Goal: Navigation & Orientation: Go to known website

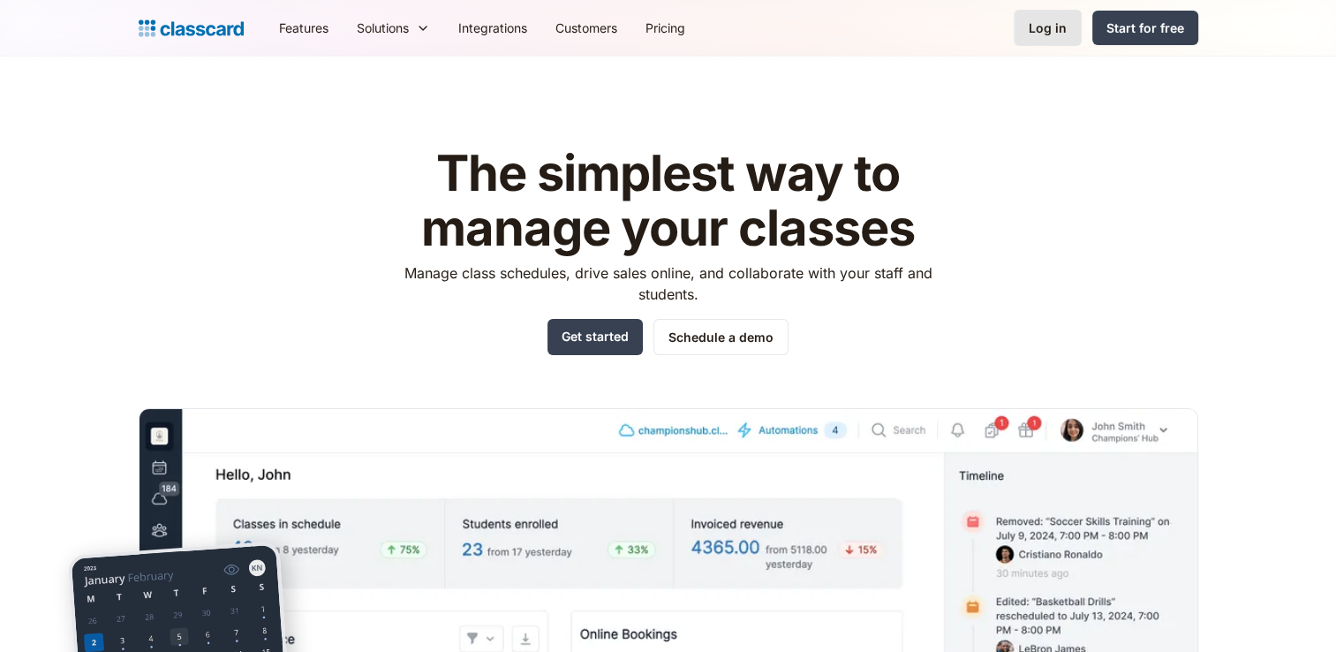
click at [1049, 31] on div "Log in" at bounding box center [1048, 28] width 38 height 19
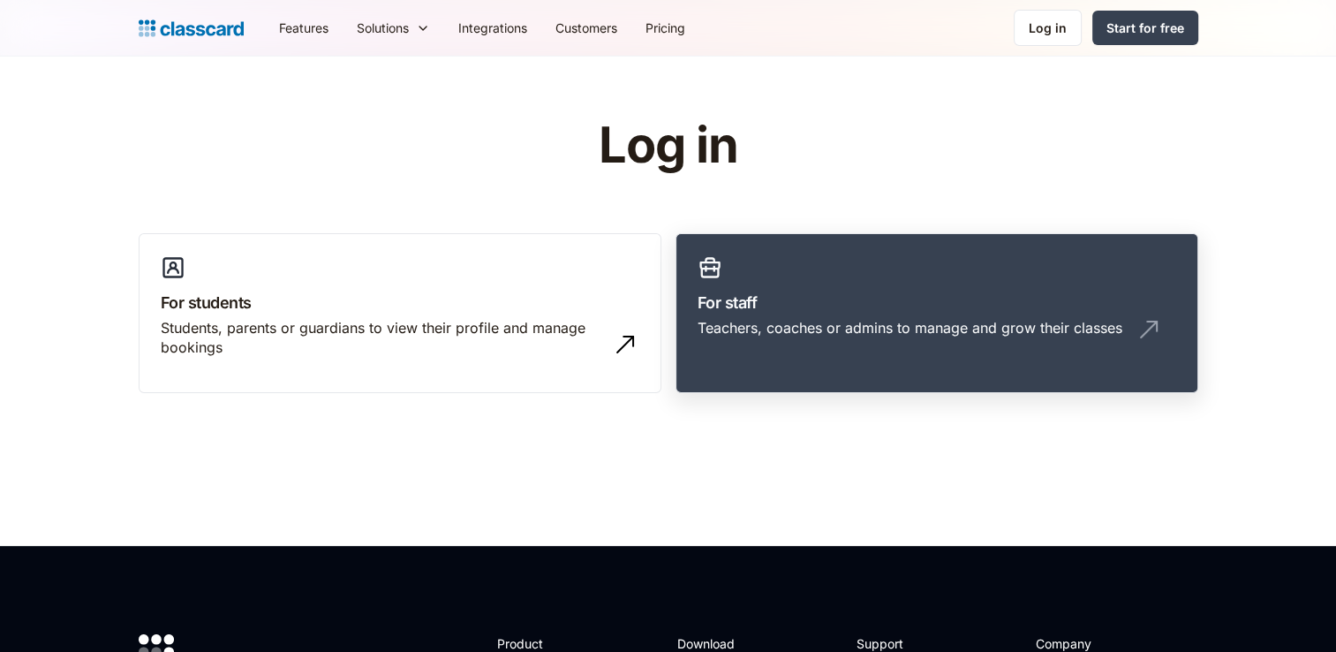
click at [866, 300] on h3 "For staff" at bounding box center [937, 303] width 479 height 24
